Goal: Browse casually

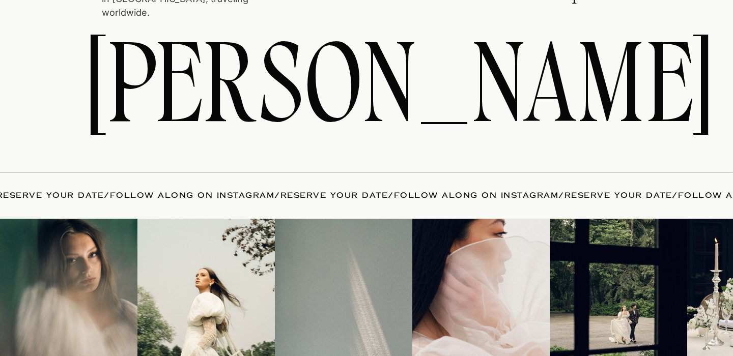
scroll to position [15449, 0]
